Goal: Task Accomplishment & Management: Manage account settings

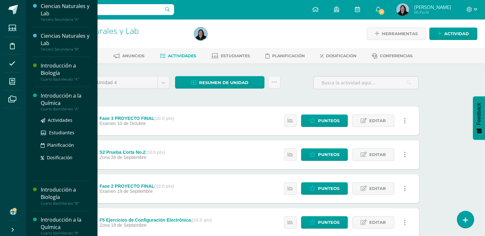
scroll to position [128, 0]
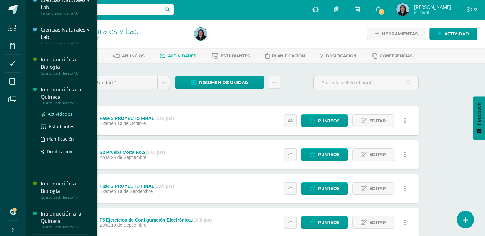
click at [61, 112] on span "Actividades" at bounding box center [60, 114] width 25 height 6
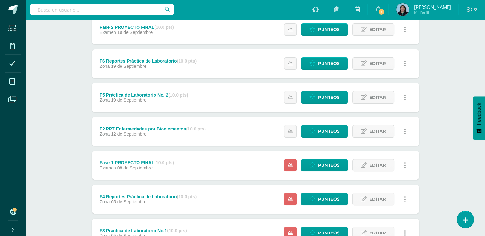
scroll to position [160, 0]
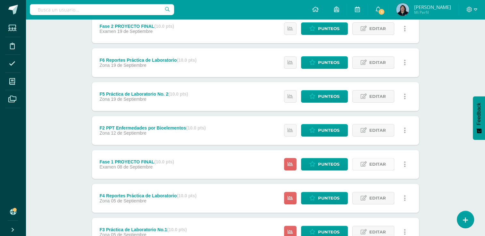
click at [384, 166] on span "Editar" at bounding box center [377, 165] width 17 height 12
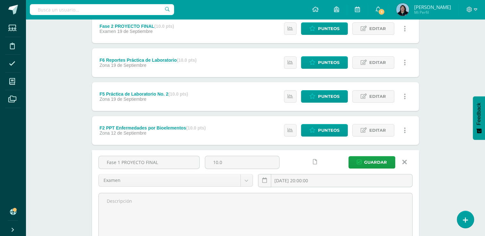
click at [315, 162] on icon at bounding box center [315, 162] width 4 height 5
click at [332, 181] on input "2025-09-08 20:00:00" at bounding box center [335, 181] width 154 height 12
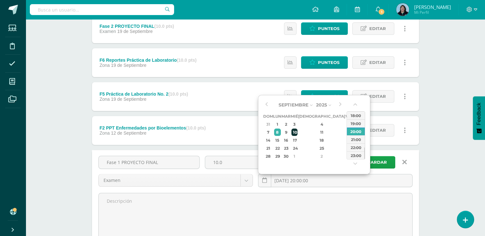
click at [297, 131] on div "10" at bounding box center [294, 132] width 6 height 7
click at [315, 132] on div "11" at bounding box center [322, 132] width 38 height 7
click at [359, 150] on div "22:00" at bounding box center [356, 148] width 18 height 8
type input "2025-09-11 22:00"
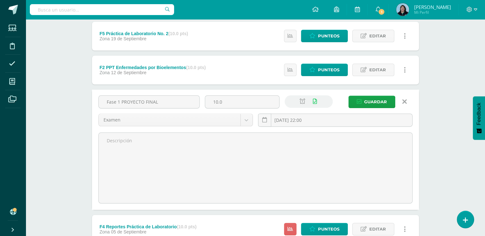
scroll to position [224, 0]
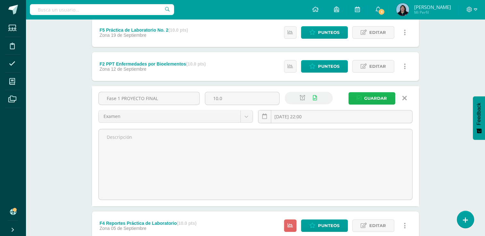
click at [377, 98] on span "Guardar" at bounding box center [375, 99] width 23 height 12
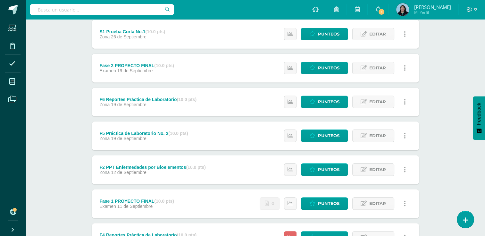
scroll to position [160, 0]
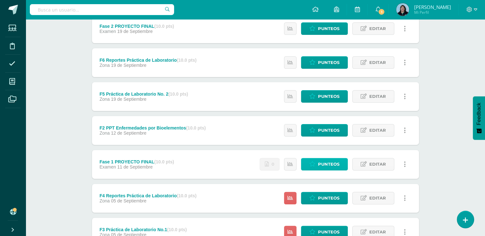
click at [336, 165] on span "Punteos" at bounding box center [328, 165] width 21 height 12
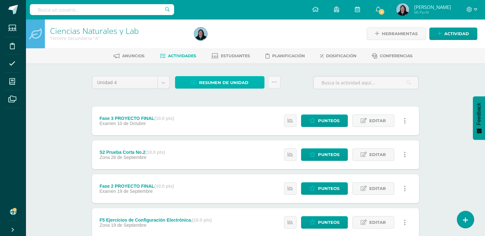
click at [243, 81] on span "Resumen de unidad" at bounding box center [223, 83] width 49 height 12
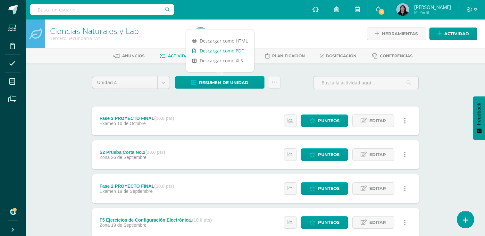
click at [232, 50] on link "Descargar como PDF" at bounding box center [220, 51] width 68 height 10
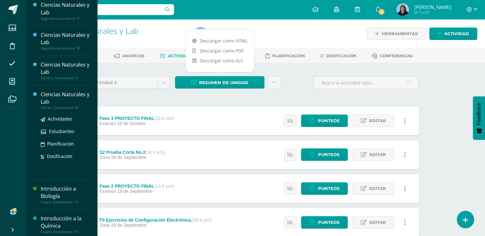
scroll to position [64, 0]
click at [58, 119] on span "Actividades" at bounding box center [60, 118] width 25 height 6
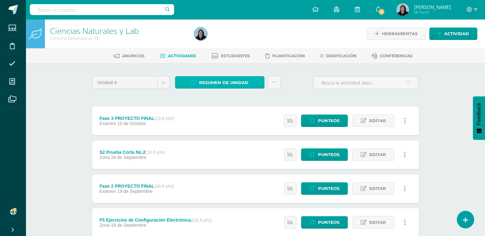
click at [224, 84] on span "Resumen de unidad" at bounding box center [223, 83] width 49 height 12
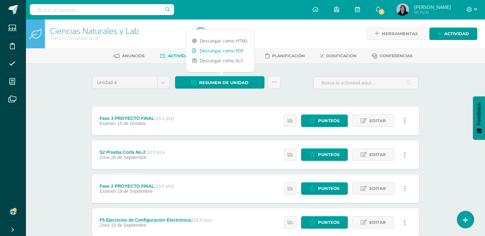
click at [227, 50] on link "Descargar como PDF" at bounding box center [220, 51] width 68 height 10
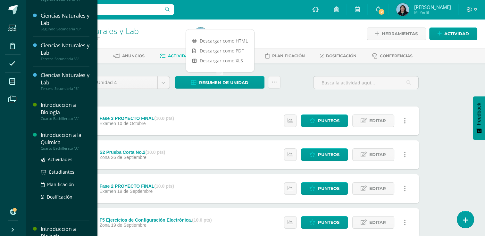
scroll to position [128, 0]
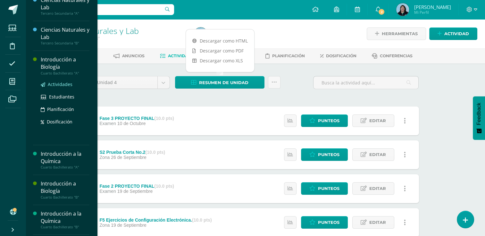
click at [62, 83] on span "Actividades" at bounding box center [60, 84] width 25 height 6
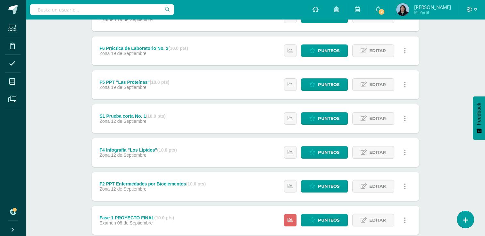
scroll to position [224, 0]
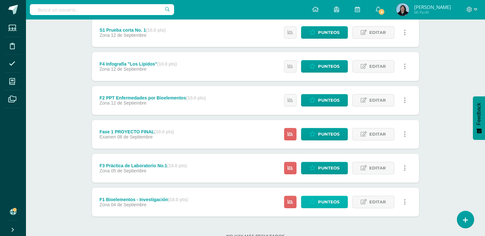
click at [328, 202] on span "Punteos" at bounding box center [328, 202] width 21 height 12
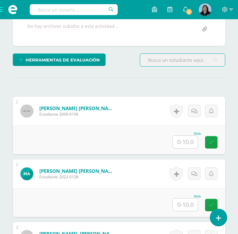
scroll to position [160, 0]
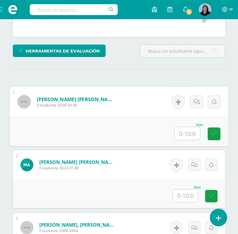
click at [186, 132] on input "text" at bounding box center [188, 133] width 26 height 13
type input "10"
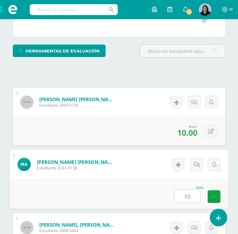
type input "10"
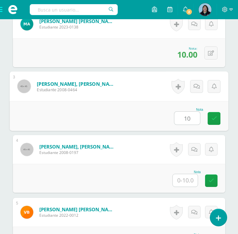
type input "10"
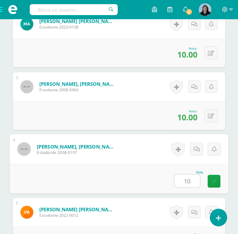
type input "10"
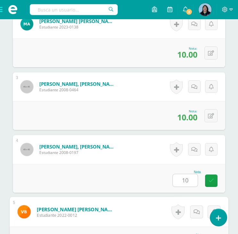
scroll to position [427, 0]
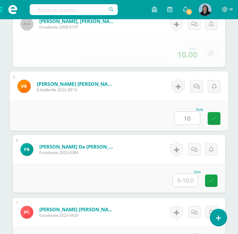
type input "10"
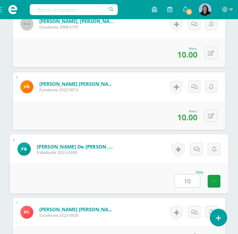
type input "10"
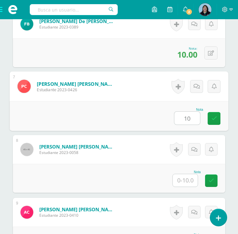
type input "10"
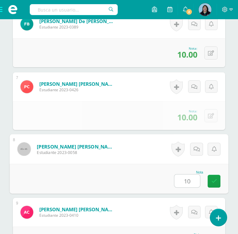
type input "10"
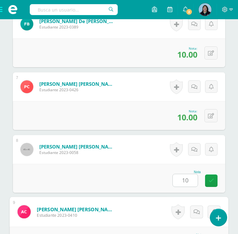
scroll to position [678, 0]
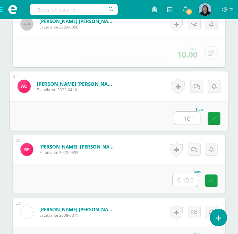
type input "10"
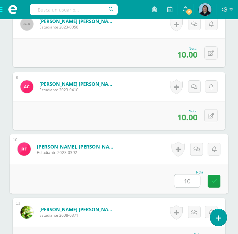
type input "10"
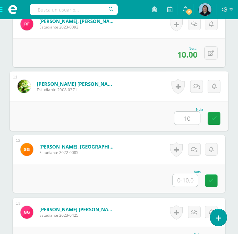
type input "10"
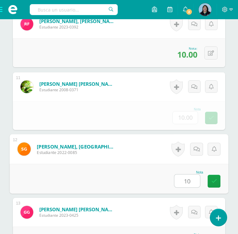
type input "10"
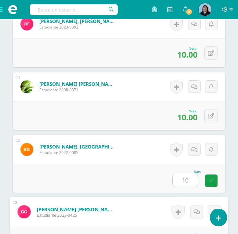
scroll to position [929, 0]
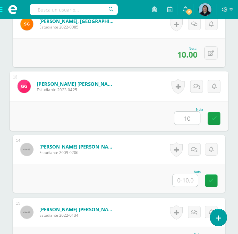
type input "10"
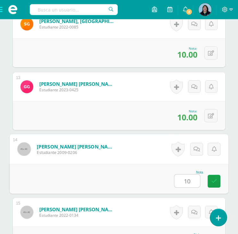
type input "10"
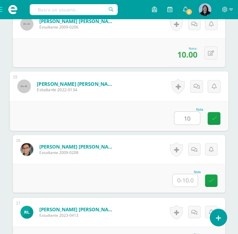
type input "10"
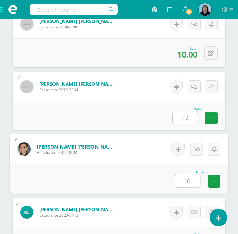
type input "10"
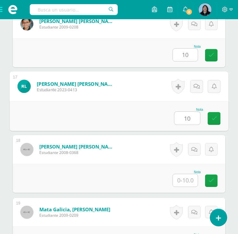
type input "10"
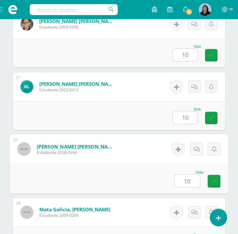
type input "10"
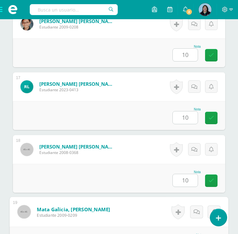
scroll to position [1306, 0]
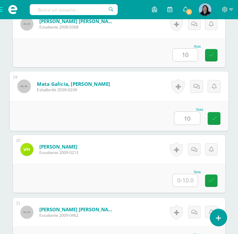
type input "10"
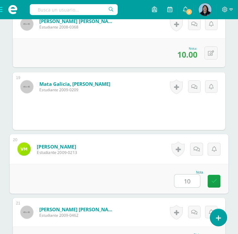
type input "10"
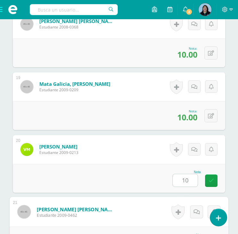
scroll to position [1432, 0]
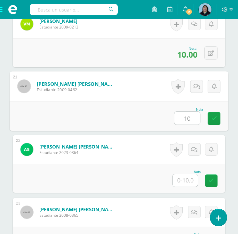
type input "10"
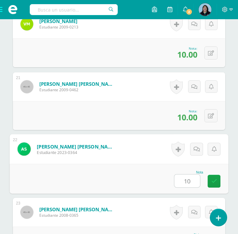
type input "10"
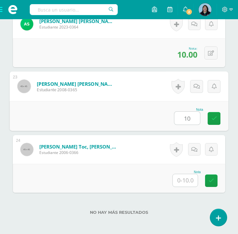
type input "10"
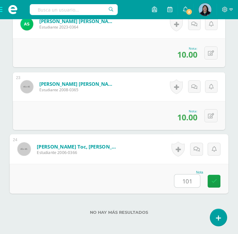
type input "1010"
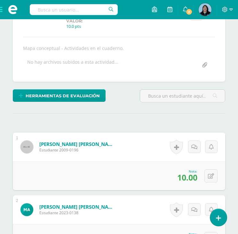
scroll to position [0, 0]
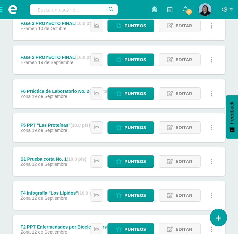
scroll to position [282, 0]
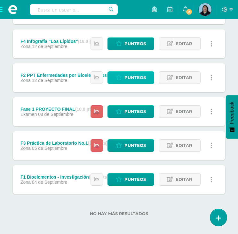
click at [130, 76] on span "Punteos" at bounding box center [135, 78] width 21 height 12
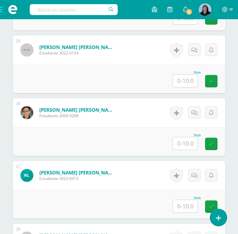
scroll to position [1086, 0]
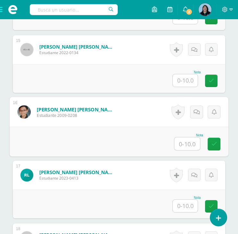
click at [183, 143] on input "text" at bounding box center [188, 143] width 26 height 13
type input "10"
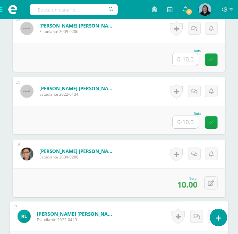
scroll to position [990, 0]
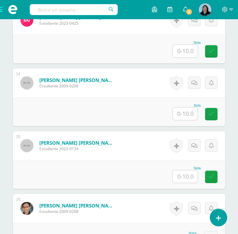
click at [188, 174] on input "text" at bounding box center [185, 176] width 25 height 12
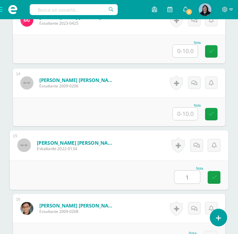
type input "10"
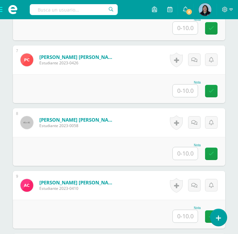
scroll to position [605, 0]
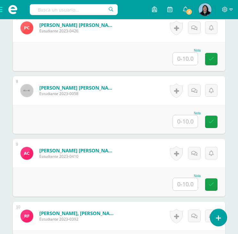
click at [185, 182] on input "text" at bounding box center [185, 184] width 25 height 12
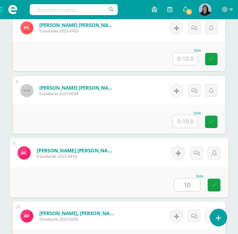
type input "10"
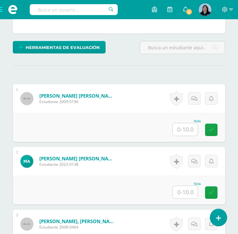
scroll to position [190, 0]
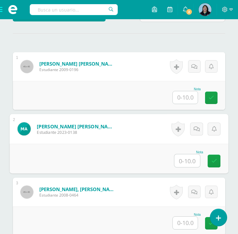
click at [186, 161] on input "text" at bounding box center [188, 160] width 26 height 13
type input "10"
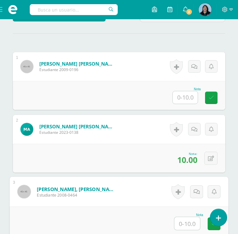
click at [187, 222] on input "text" at bounding box center [188, 223] width 26 height 13
type input "10"
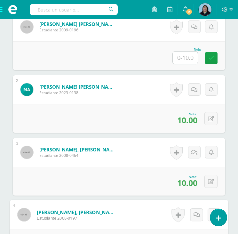
scroll to position [197, 0]
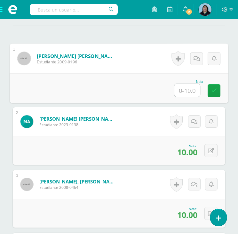
click at [186, 89] on input "text" at bounding box center [188, 90] width 26 height 13
type input "10"
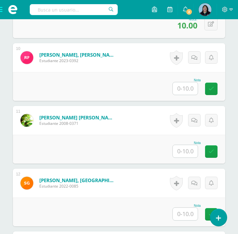
scroll to position [806, 0]
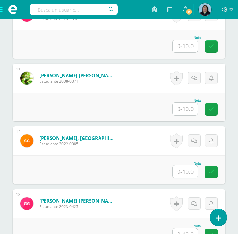
click at [187, 170] on input "text" at bounding box center [185, 172] width 25 height 12
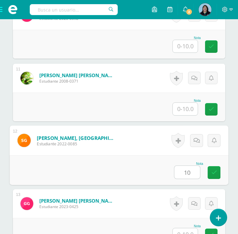
type input "10"
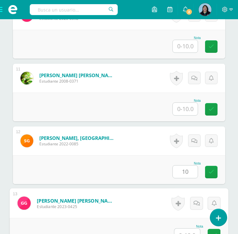
scroll to position [812, 0]
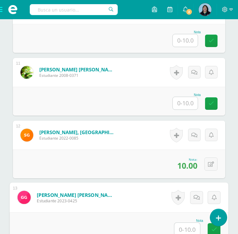
click at [190, 100] on input "text" at bounding box center [185, 103] width 25 height 12
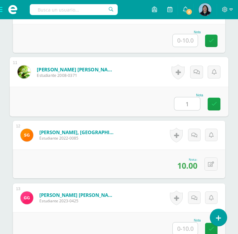
type input "10"
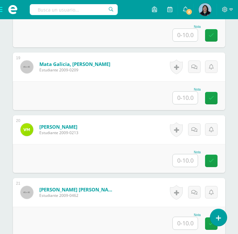
scroll to position [1325, 0]
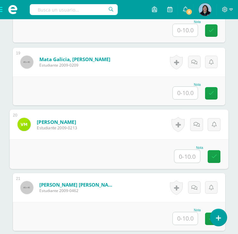
click at [177, 159] on input "text" at bounding box center [188, 156] width 26 height 13
type input "10"
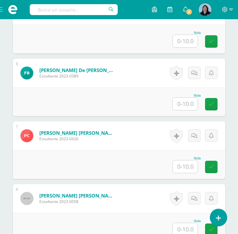
scroll to position [556, 0]
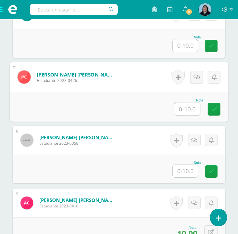
click at [191, 109] on input "text" at bounding box center [188, 109] width 26 height 13
type input "10"
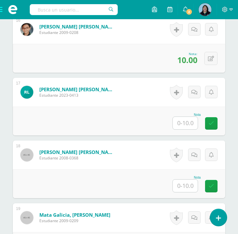
scroll to position [1197, 0]
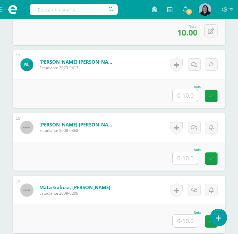
click at [187, 158] on input "text" at bounding box center [185, 158] width 25 height 12
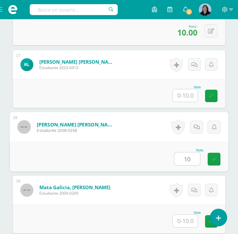
type input "10"
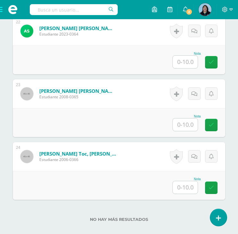
scroll to position [1517, 0]
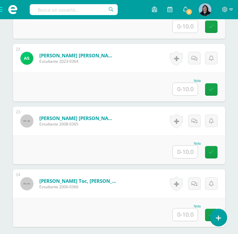
click at [186, 148] on input "text" at bounding box center [185, 152] width 25 height 12
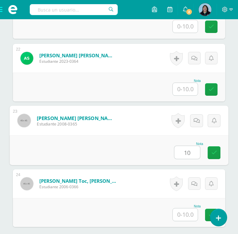
type input "10"
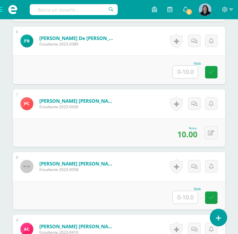
scroll to position [460, 0]
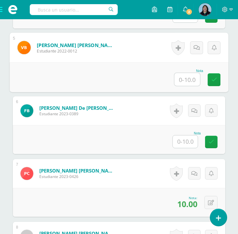
click at [187, 77] on input "text" at bounding box center [188, 79] width 26 height 13
type input "10"
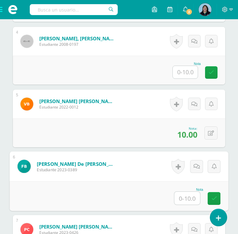
scroll to position [363, 0]
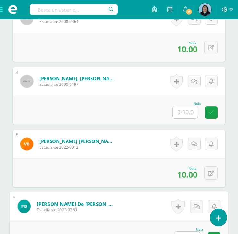
click at [188, 110] on input "text" at bounding box center [185, 112] width 25 height 12
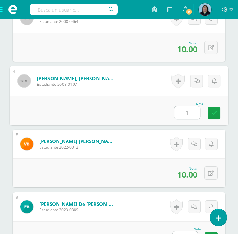
type input "10"
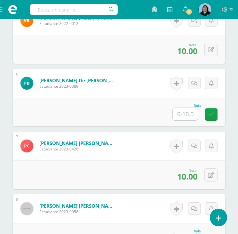
scroll to position [492, 0]
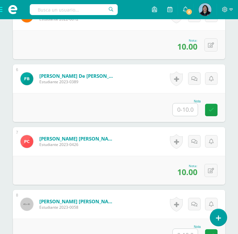
click at [187, 107] on input "text" at bounding box center [185, 110] width 25 height 12
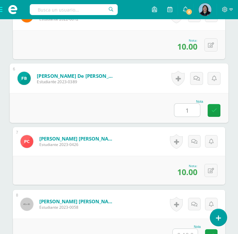
type input "10"
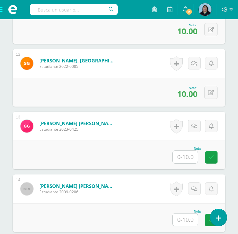
scroll to position [844, 0]
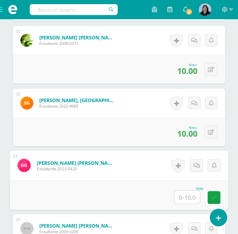
click at [186, 195] on input "text" at bounding box center [188, 197] width 26 height 13
type input "10"
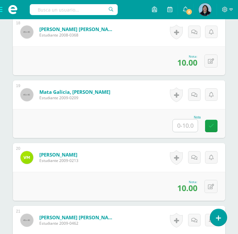
scroll to position [1306, 0]
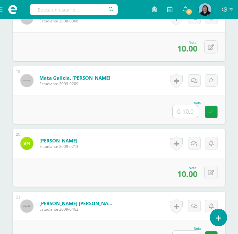
click at [192, 109] on input "text" at bounding box center [185, 111] width 25 height 12
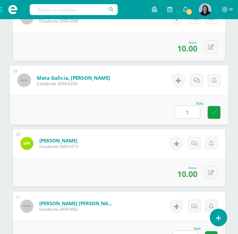
type input "10"
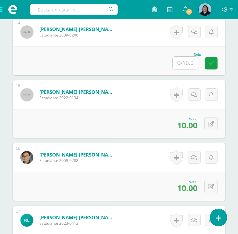
scroll to position [954, 0]
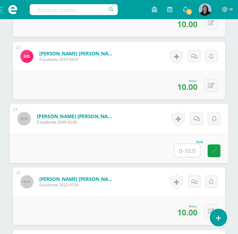
click at [190, 150] on input "text" at bounding box center [188, 150] width 26 height 13
type input "10"
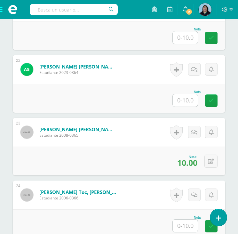
scroll to position [1506, 0]
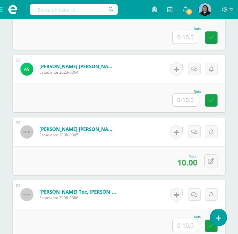
click at [186, 100] on input "text" at bounding box center [185, 100] width 25 height 12
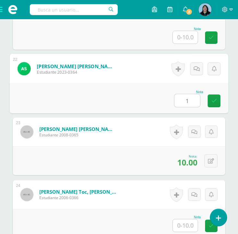
type input "10"
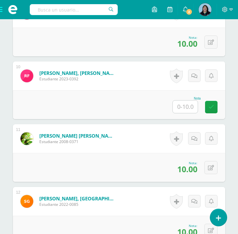
scroll to position [673, 0]
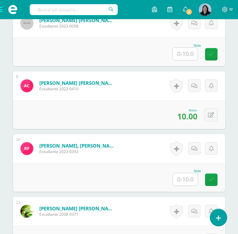
click at [179, 178] on input "text" at bounding box center [185, 179] width 25 height 12
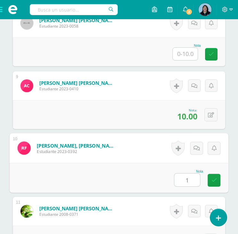
type input "10"
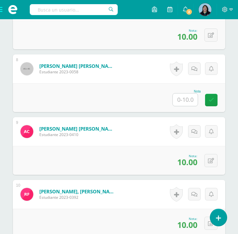
scroll to position [577, 0]
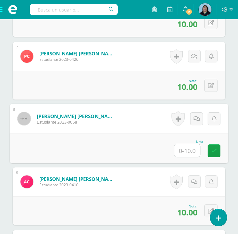
click at [183, 150] on input "text" at bounding box center [188, 150] width 26 height 13
type input "10"
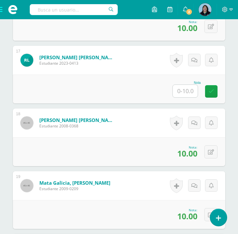
scroll to position [1154, 0]
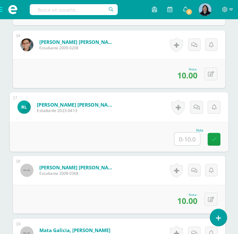
click at [189, 139] on input "text" at bounding box center [188, 139] width 26 height 13
type input "10"
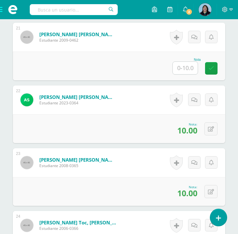
scroll to position [1583, 0]
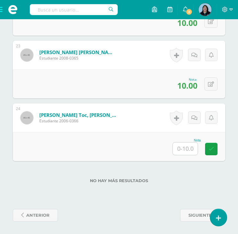
click at [186, 149] on input "text" at bounding box center [185, 149] width 25 height 12
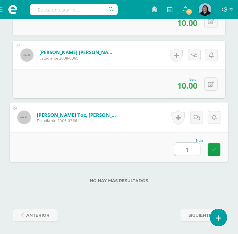
type input "10"
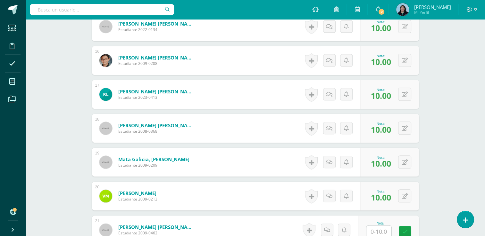
scroll to position [773, 0]
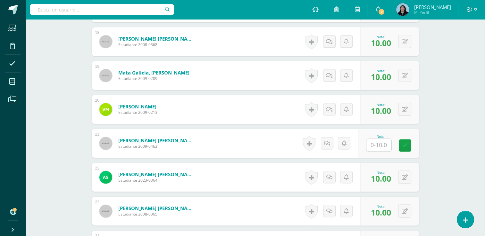
click at [238, 144] on input "text" at bounding box center [378, 145] width 25 height 12
type input "10"
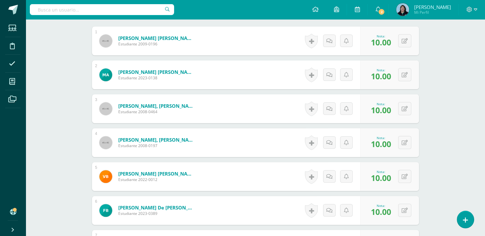
scroll to position [36, 0]
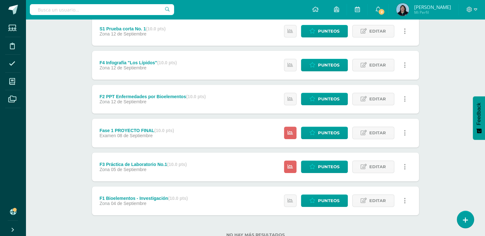
scroll to position [247, 0]
